Goal: Transaction & Acquisition: Subscribe to service/newsletter

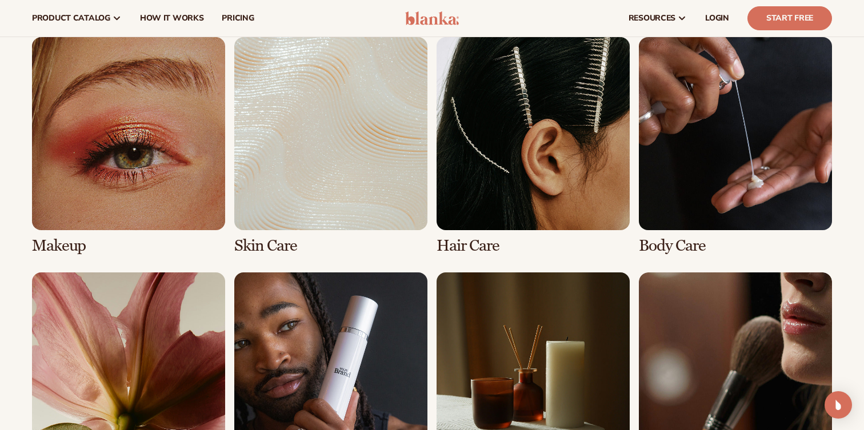
scroll to position [821, 0]
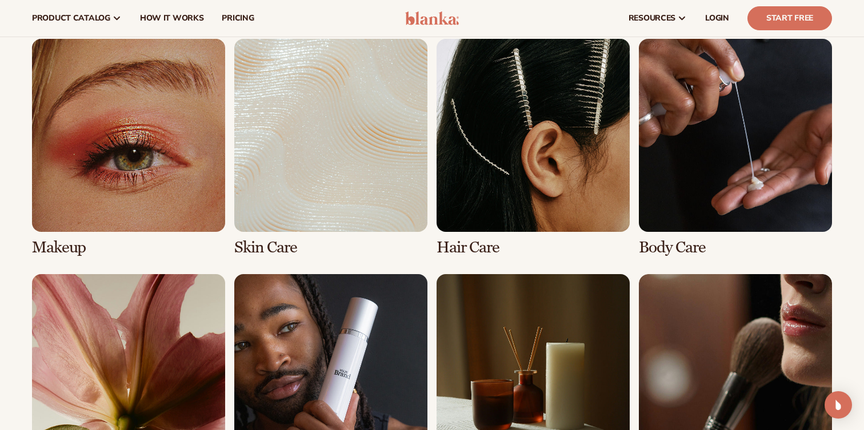
click at [130, 137] on link "1 / 8" at bounding box center [128, 148] width 193 height 218
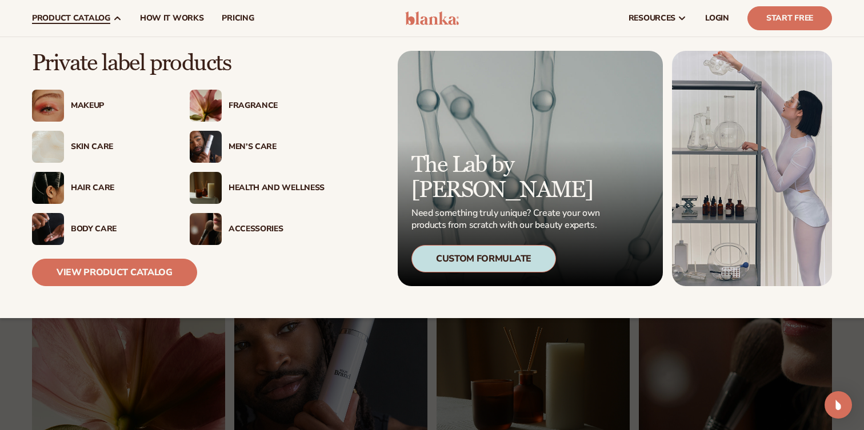
click at [92, 102] on div "Makeup" at bounding box center [119, 106] width 96 height 10
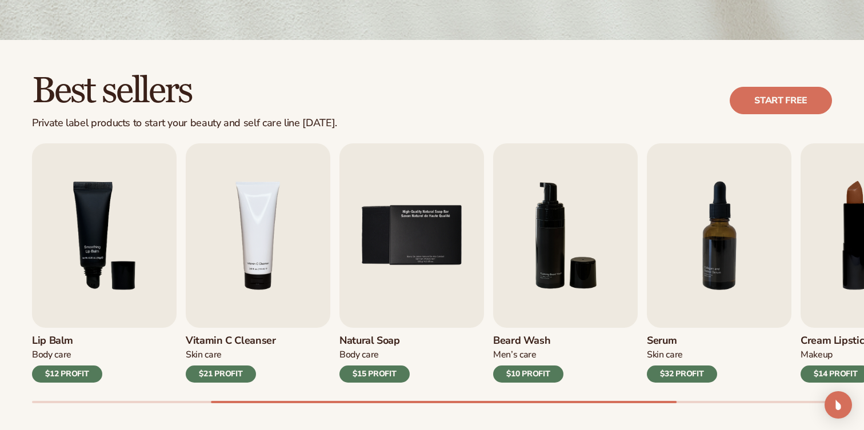
scroll to position [271, 0]
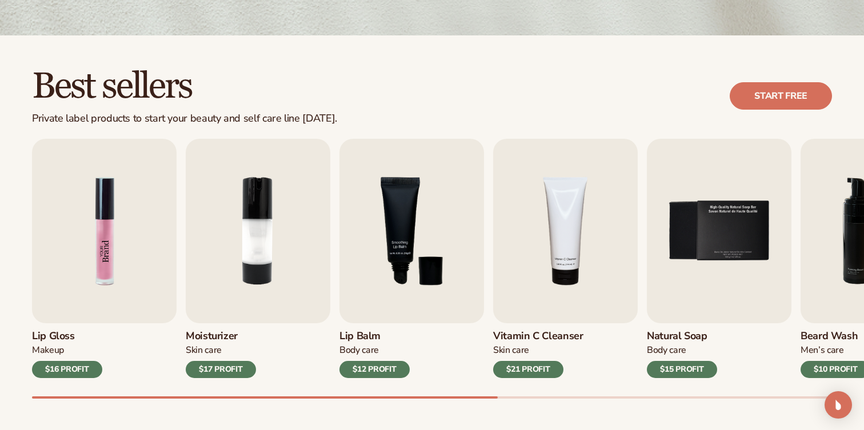
click at [127, 235] on img "1 / 9" at bounding box center [104, 231] width 145 height 185
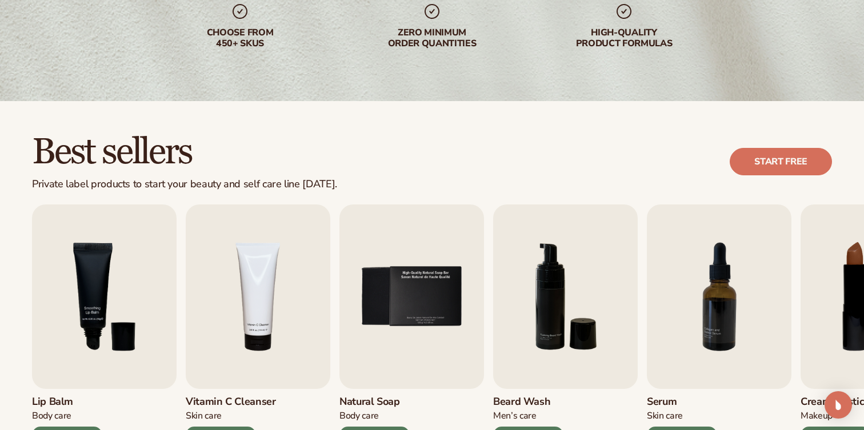
scroll to position [288, 0]
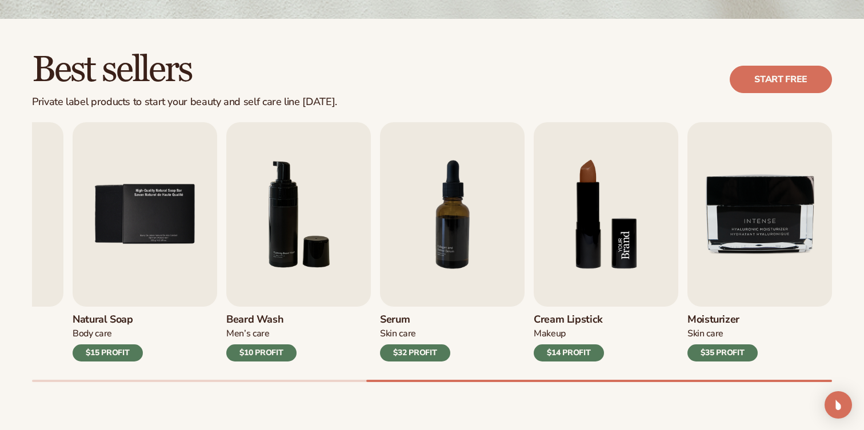
click at [609, 219] on img "8 / 9" at bounding box center [606, 214] width 145 height 185
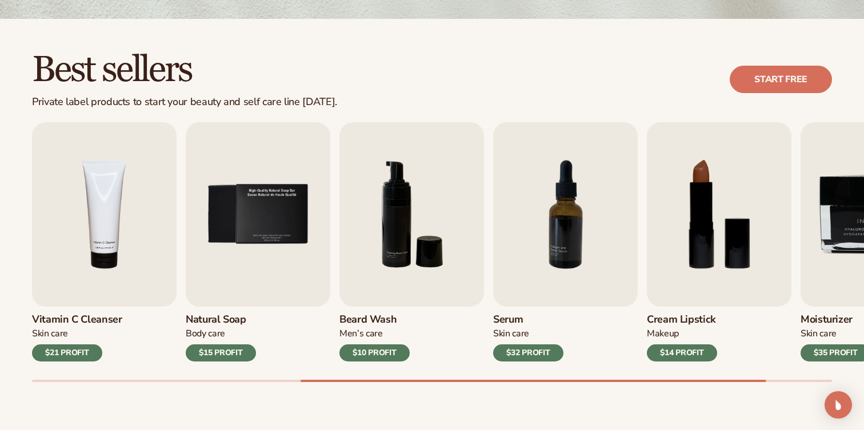
click at [666, 337] on div "Makeup" at bounding box center [682, 334] width 70 height 12
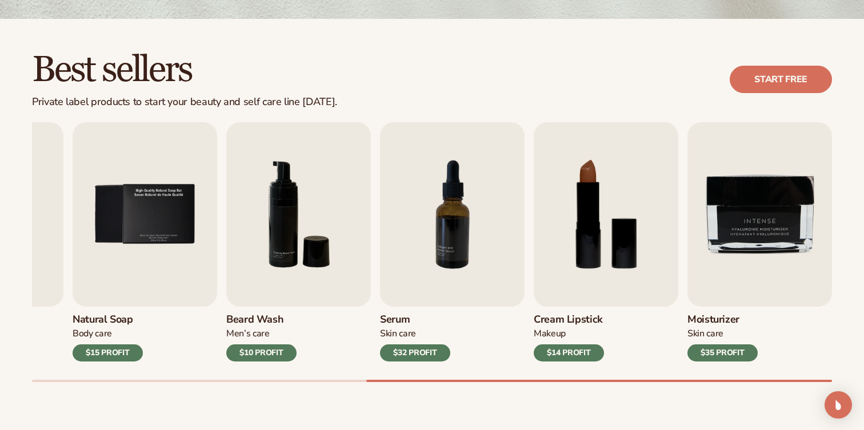
click at [668, 354] on div "Cream Lipstick Makeup $14 PROFIT" at bounding box center [606, 334] width 145 height 55
click at [592, 352] on div "$14 PROFIT" at bounding box center [569, 353] width 70 height 17
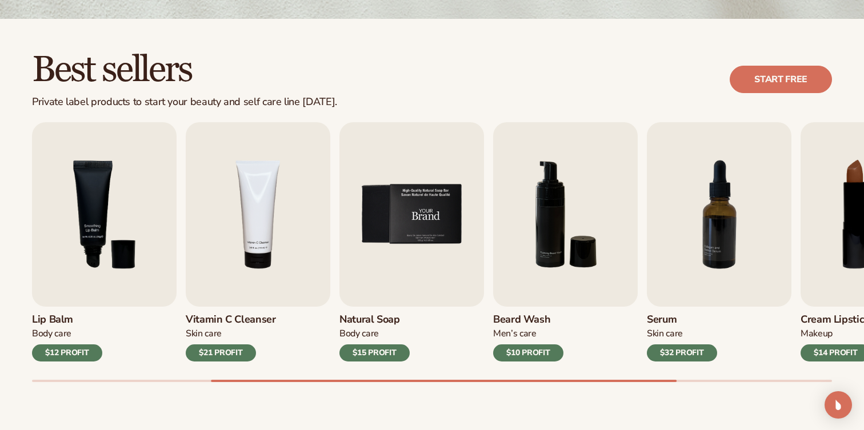
click at [444, 251] on img "5 / 9" at bounding box center [411, 214] width 145 height 185
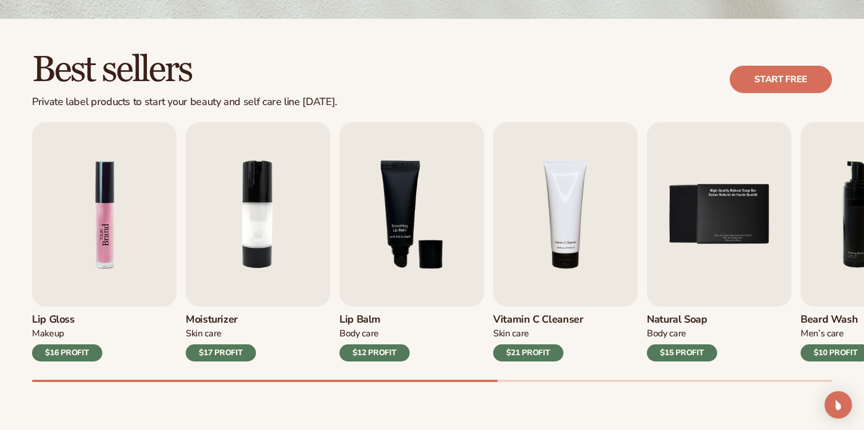
click at [155, 225] on img "1 / 9" at bounding box center [104, 214] width 145 height 185
click at [84, 353] on div "$16 PROFIT" at bounding box center [67, 353] width 70 height 17
click at [102, 242] on img "1 / 9" at bounding box center [104, 214] width 145 height 185
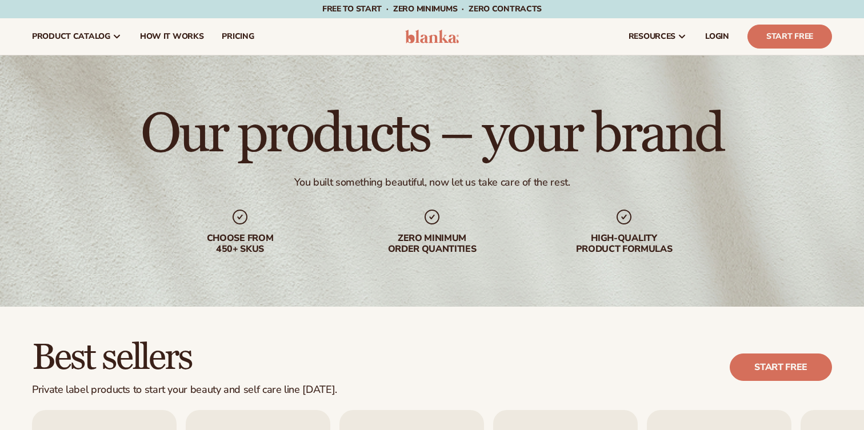
scroll to position [288, 0]
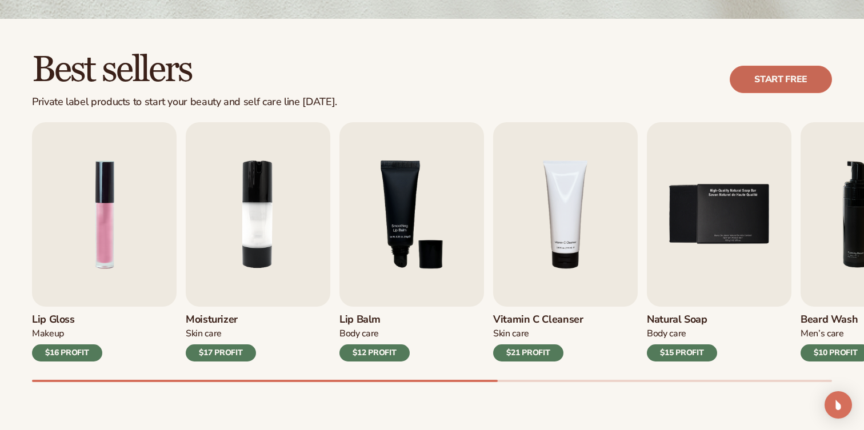
click at [747, 75] on link "Start free" at bounding box center [781, 79] width 102 height 27
